Goal: Check status

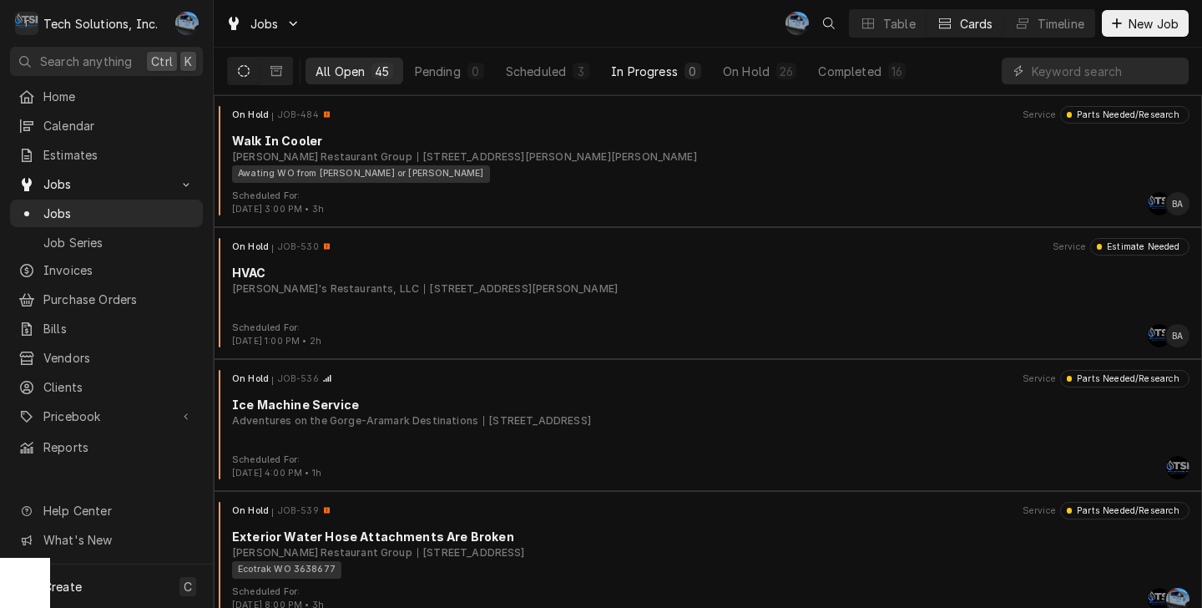
click at [649, 63] on div "In Progress" at bounding box center [644, 72] width 67 height 18
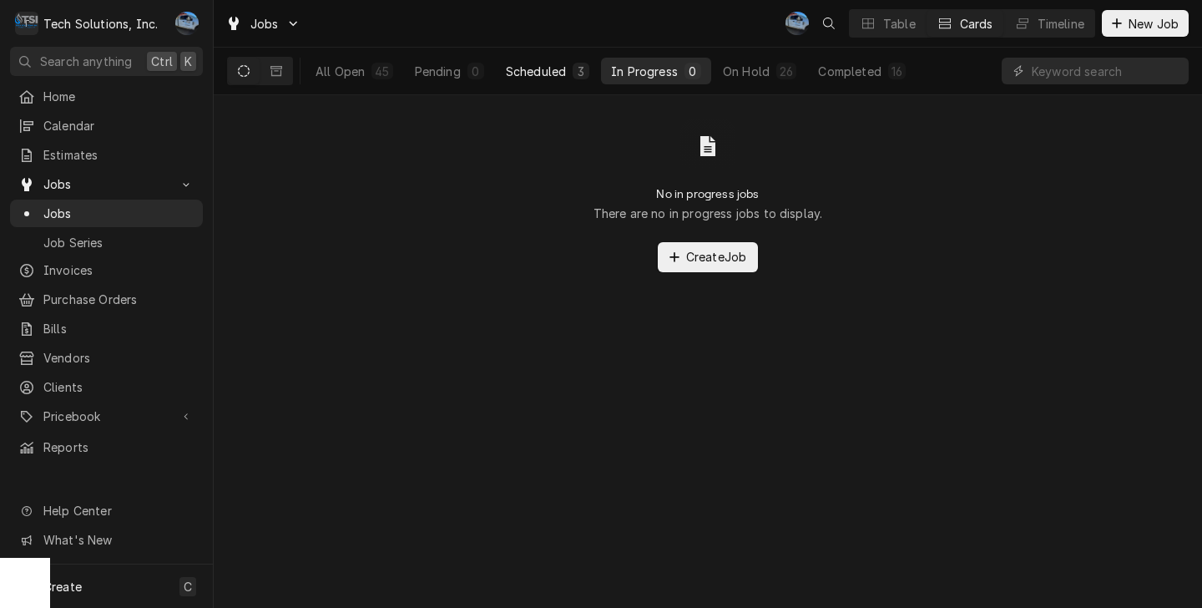
click at [563, 71] on div "Scheduled" at bounding box center [536, 72] width 60 height 18
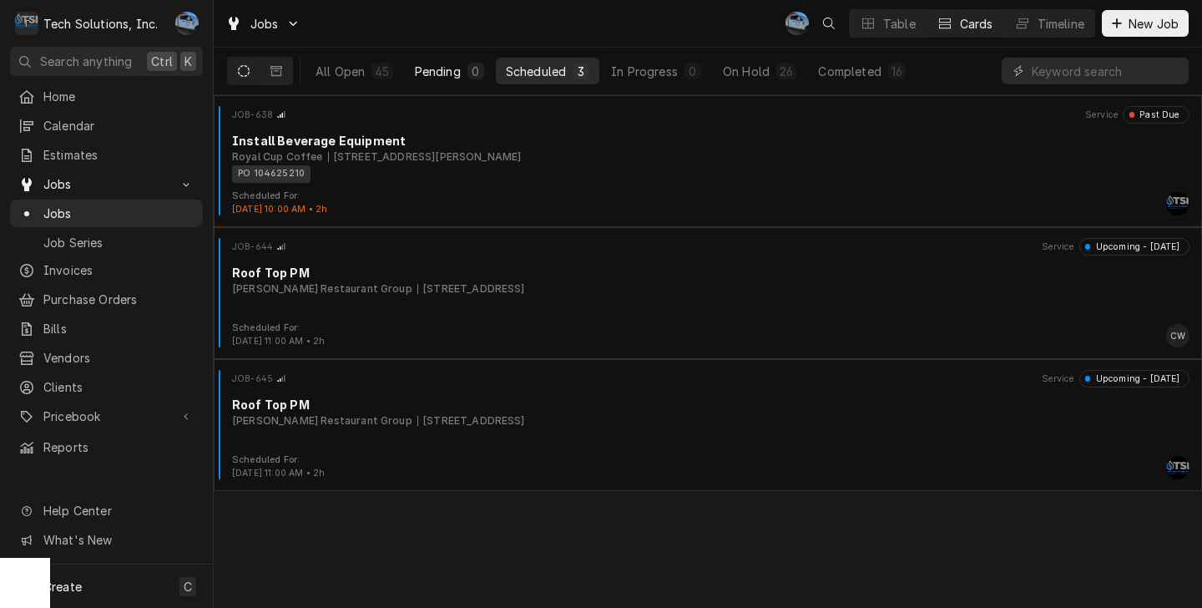
click at [471, 67] on div "0" at bounding box center [476, 72] width 10 height 18
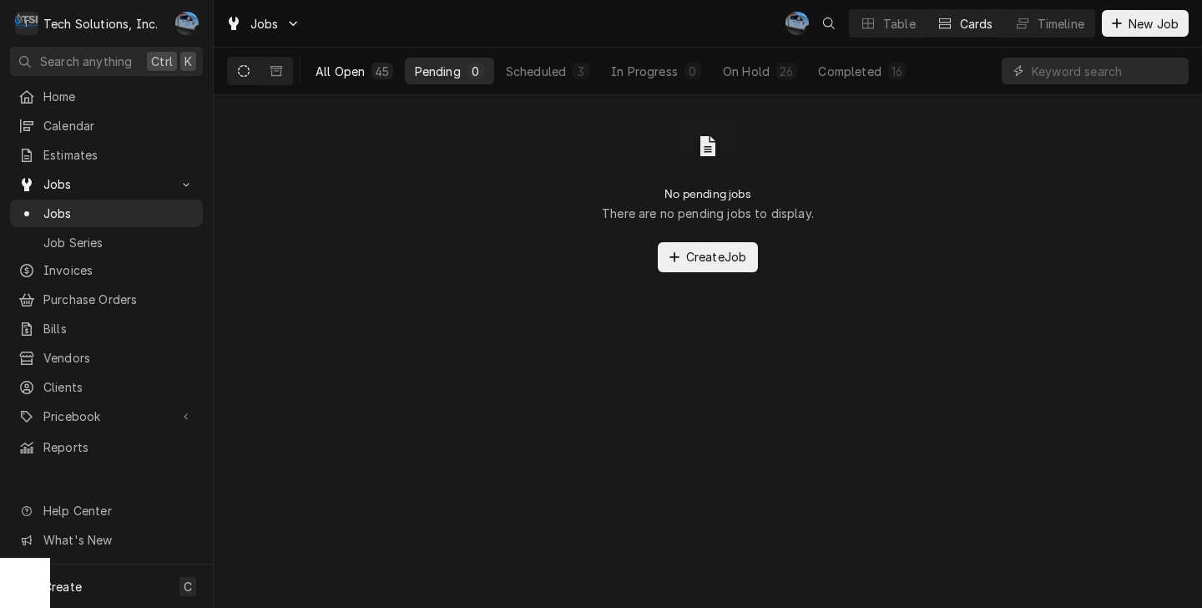
click at [379, 69] on div "45" at bounding box center [382, 72] width 14 height 18
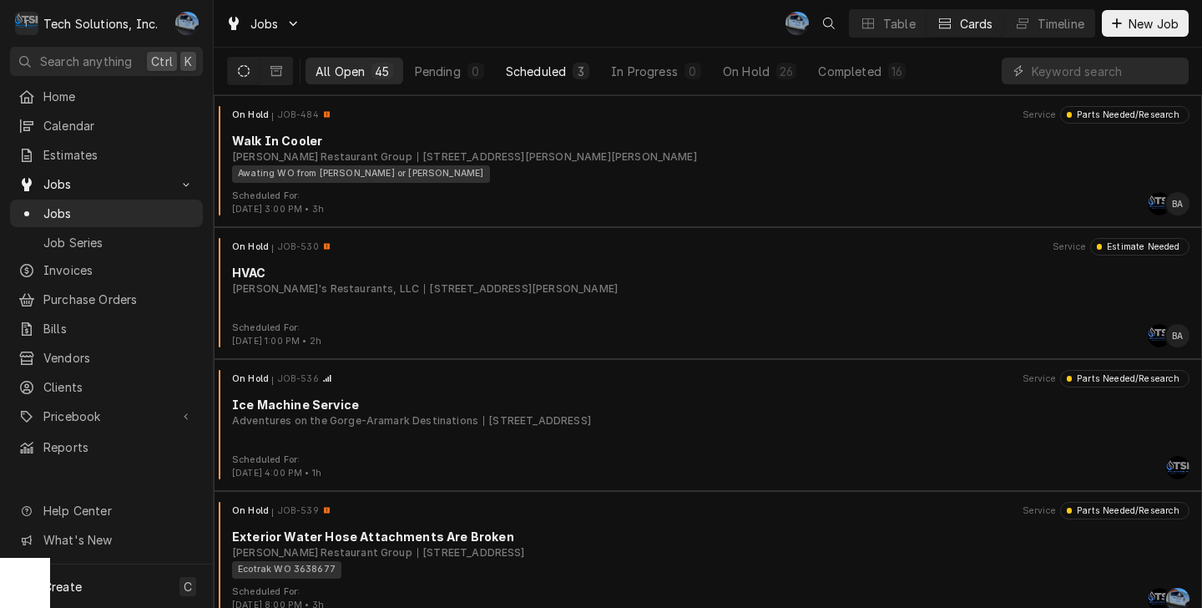
click at [544, 68] on div "Scheduled" at bounding box center [536, 72] width 60 height 18
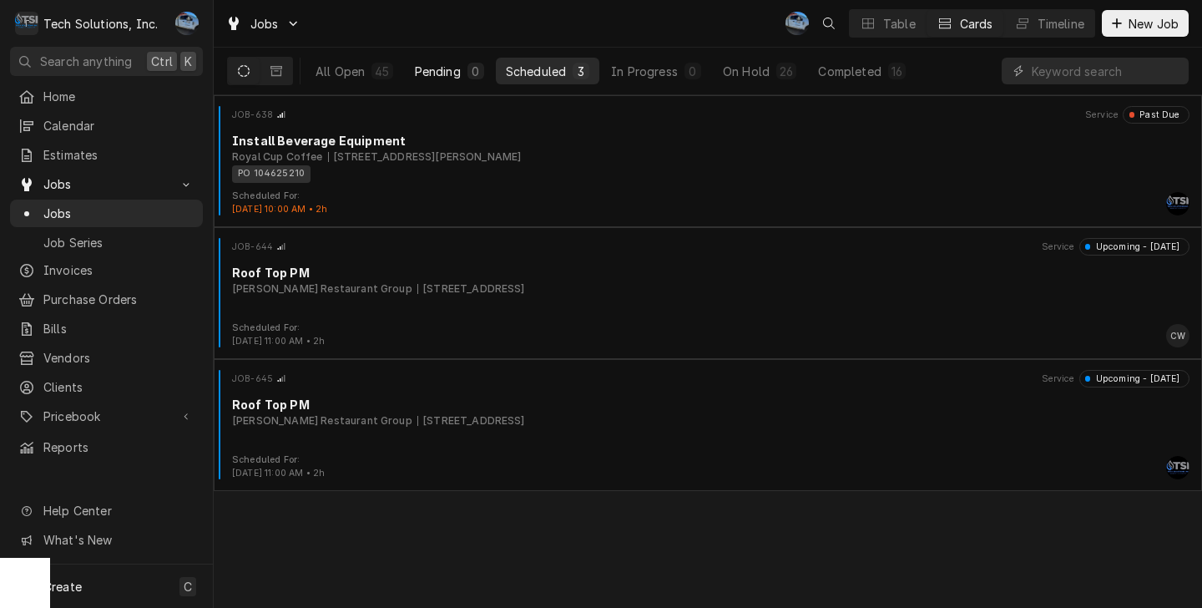
click at [471, 72] on div "0" at bounding box center [476, 72] width 10 height 18
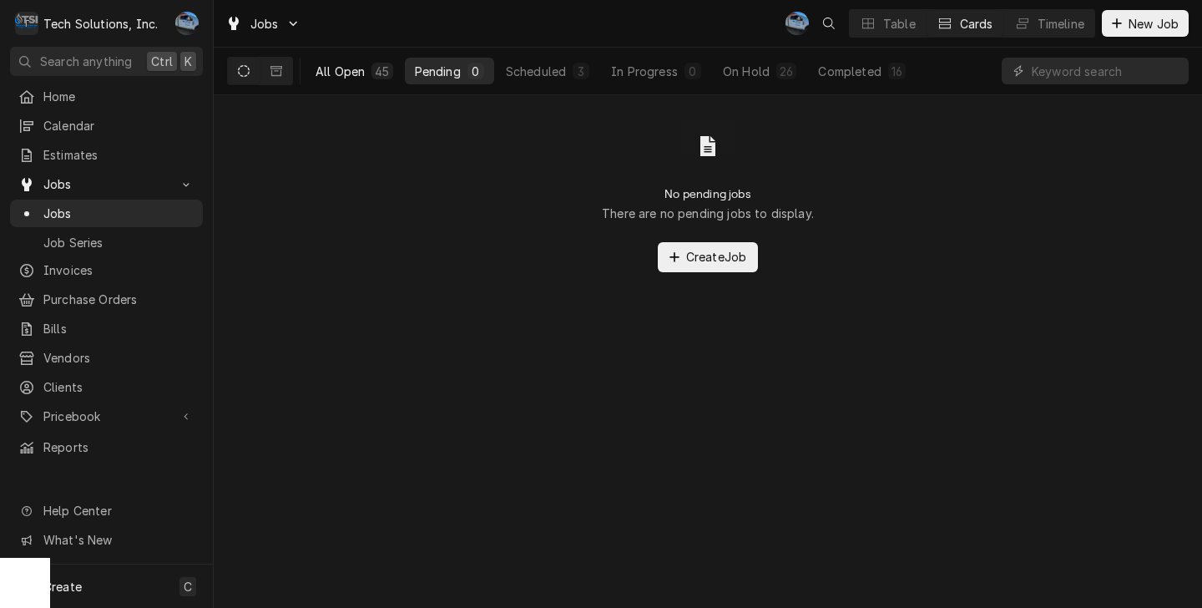
click at [381, 76] on div "45" at bounding box center [382, 72] width 14 height 18
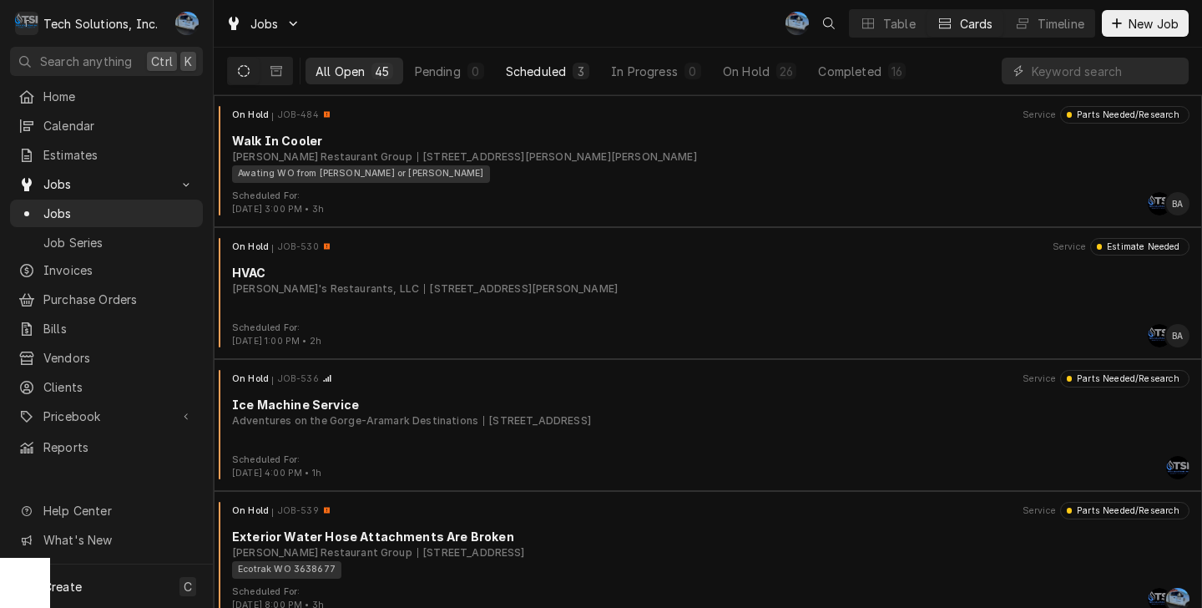
click at [522, 70] on div "Scheduled" at bounding box center [536, 72] width 60 height 18
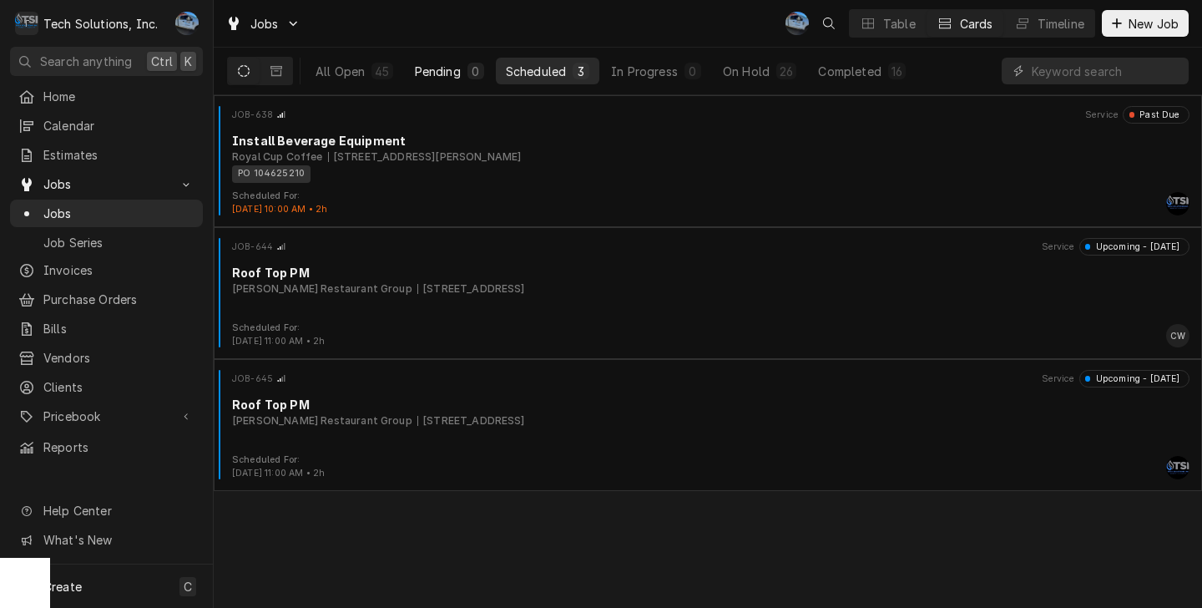
click at [457, 73] on div "Pending" at bounding box center [438, 72] width 46 height 18
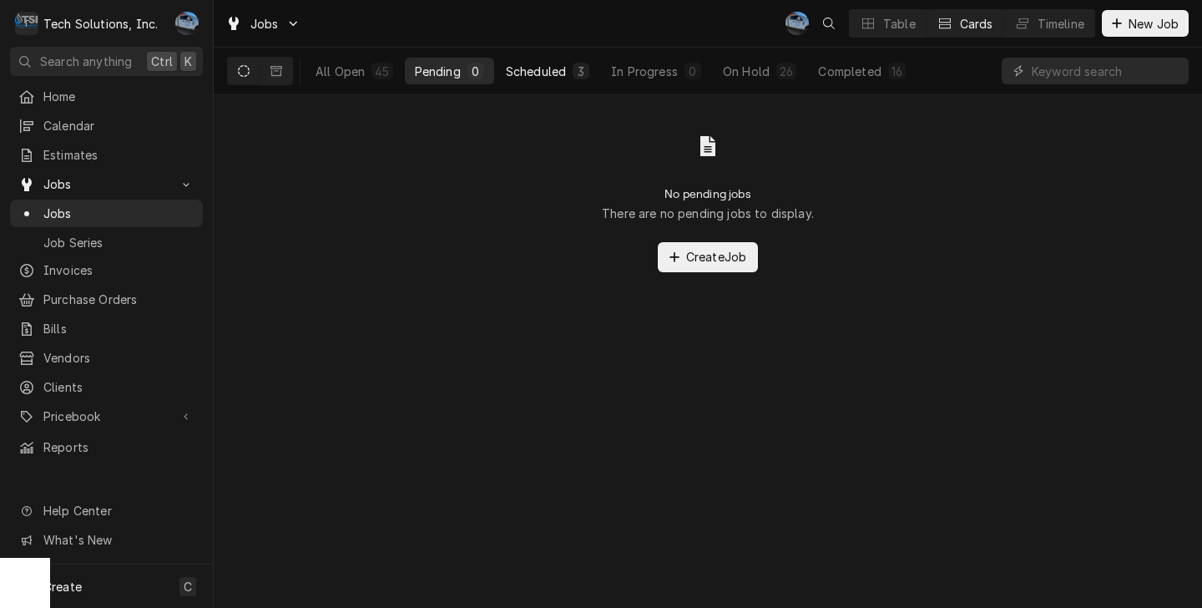
click at [534, 68] on div "Scheduled" at bounding box center [536, 72] width 60 height 18
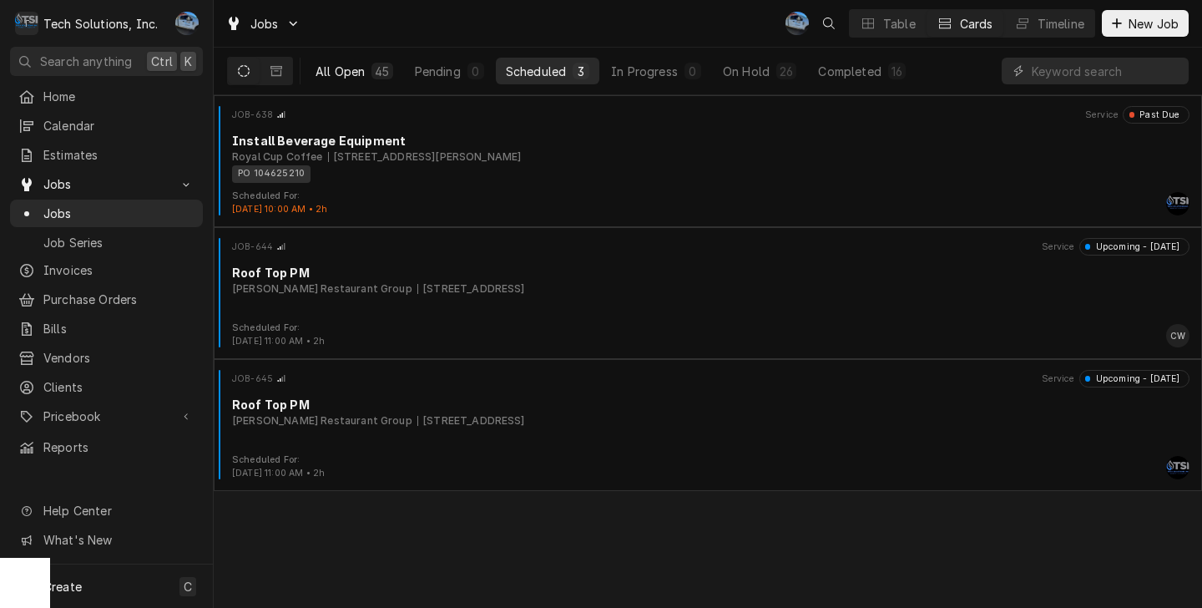
drag, startPoint x: 338, startPoint y: 68, endPoint x: 417, endPoint y: 66, distance: 78.5
click at [338, 67] on div "All Open" at bounding box center [340, 72] width 49 height 18
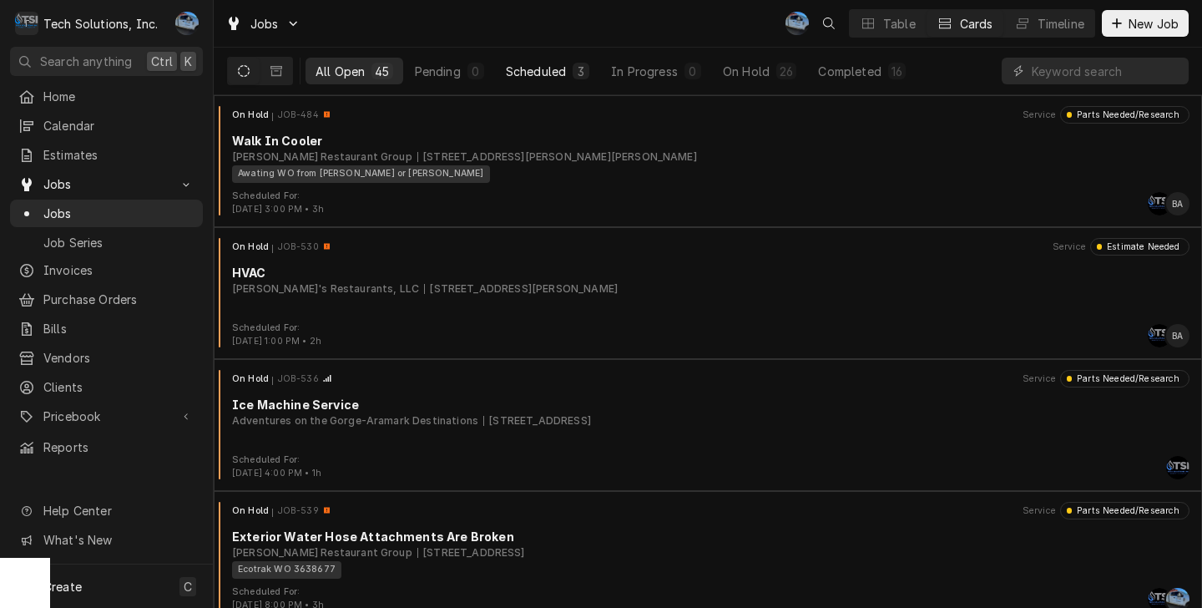
click at [535, 69] on div "Scheduled" at bounding box center [536, 72] width 60 height 18
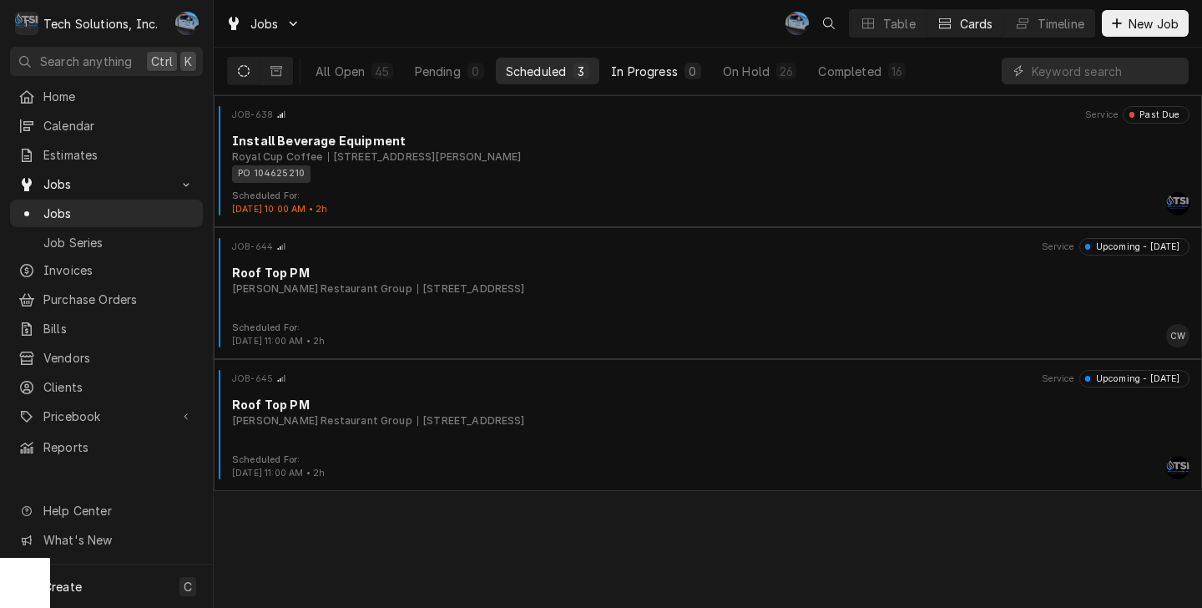
click at [648, 68] on div "In Progress" at bounding box center [644, 72] width 67 height 18
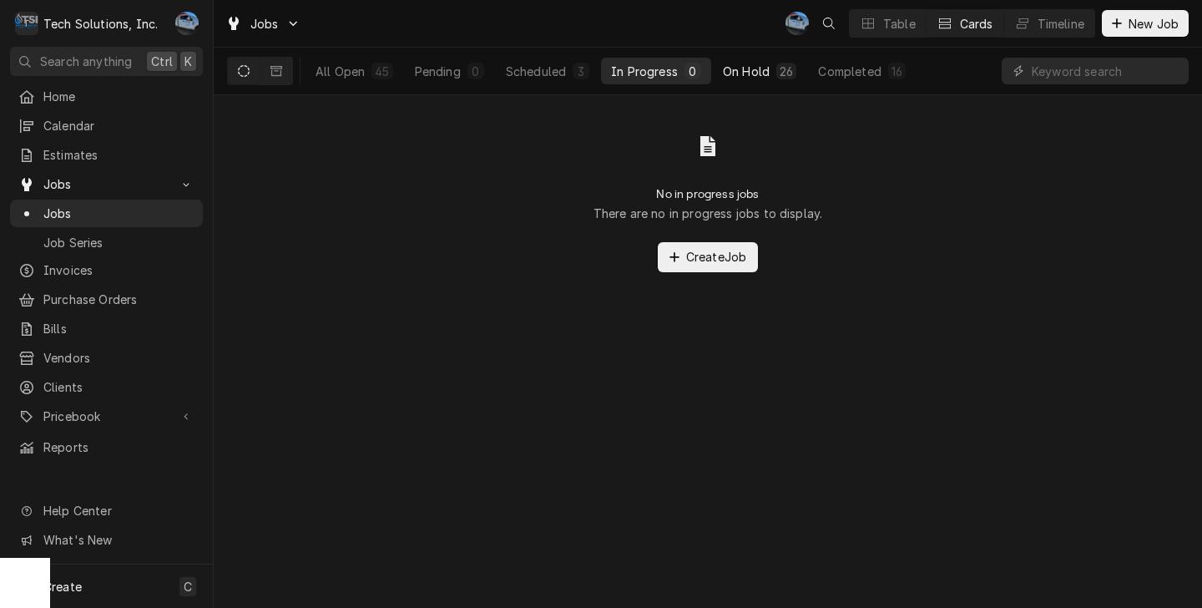
click at [731, 69] on div "On Hold" at bounding box center [746, 72] width 47 height 18
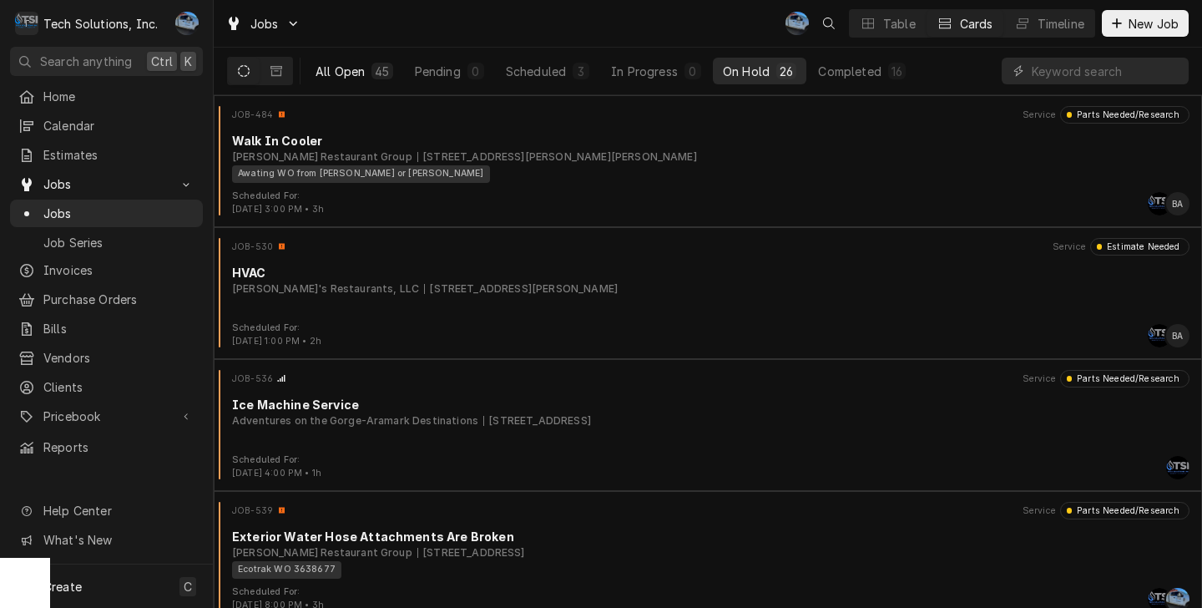
click at [343, 73] on div "All Open" at bounding box center [340, 72] width 49 height 18
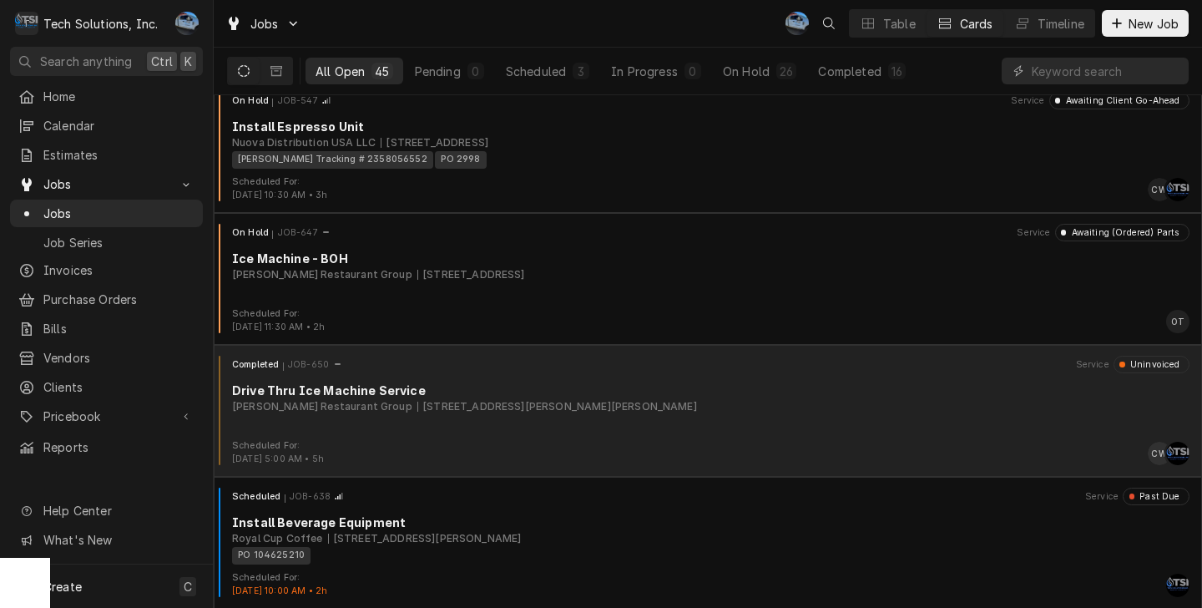
scroll to position [3841, 0]
